Goal: Check status: Check status

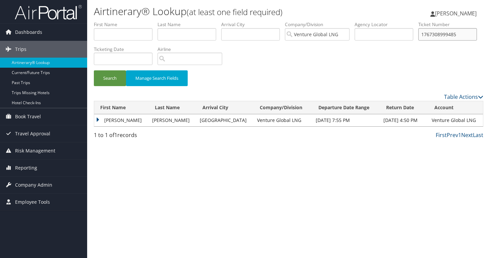
drag, startPoint x: 133, startPoint y: 60, endPoint x: 73, endPoint y: 53, distance: 60.1
click at [419, 41] on input "1767308999485" at bounding box center [448, 34] width 59 height 12
paste input "0167308423953"
type input "0167308423953"
click at [94, 70] on button "Search" at bounding box center [110, 78] width 32 height 16
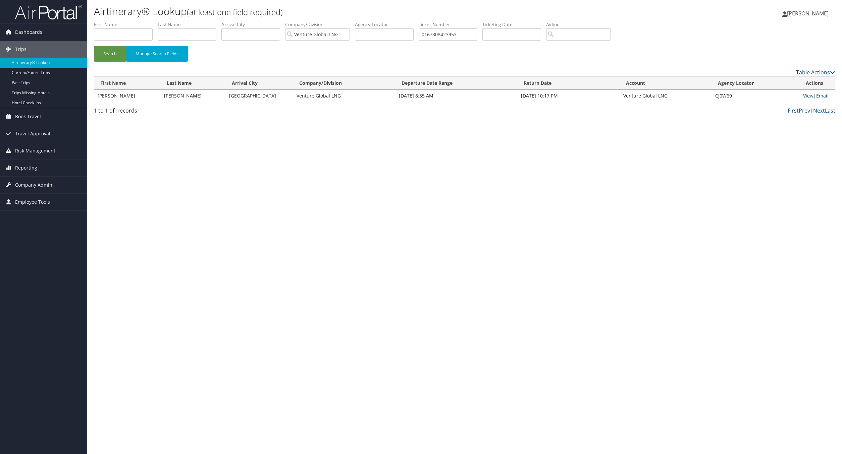
click at [490, 98] on link "View" at bounding box center [808, 96] width 10 height 6
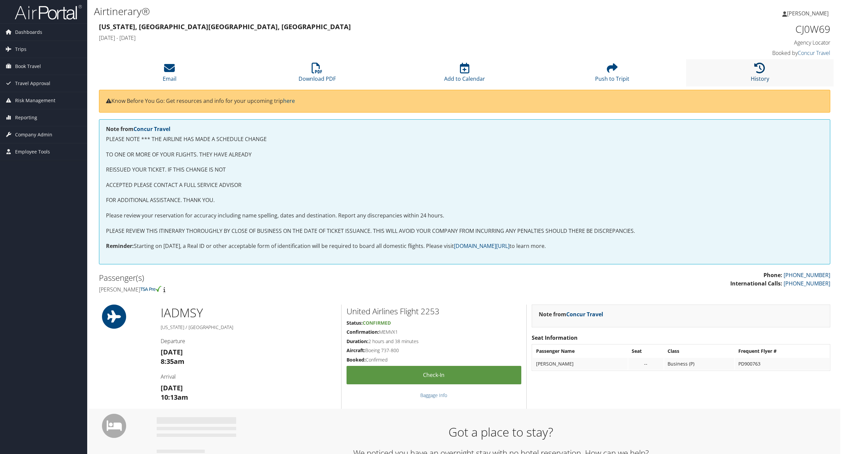
click at [755, 73] on icon at bounding box center [759, 68] width 11 height 11
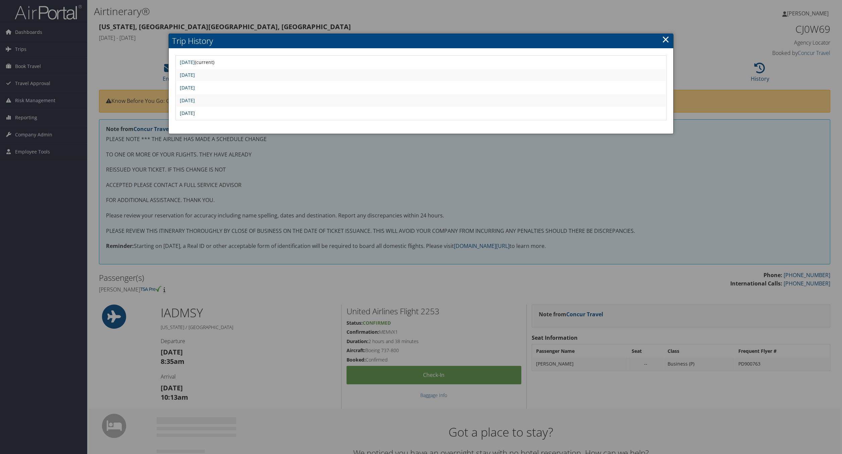
click at [195, 112] on link "Tue Jun 10 10:18:29 MDT 2025" at bounding box center [187, 113] width 15 height 6
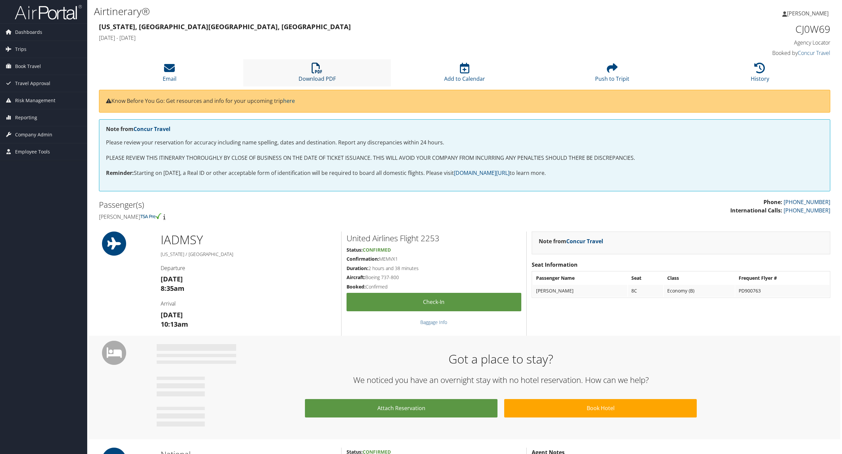
click at [312, 75] on link "Download PDF" at bounding box center [316, 74] width 37 height 16
